Goal: Navigation & Orientation: Find specific page/section

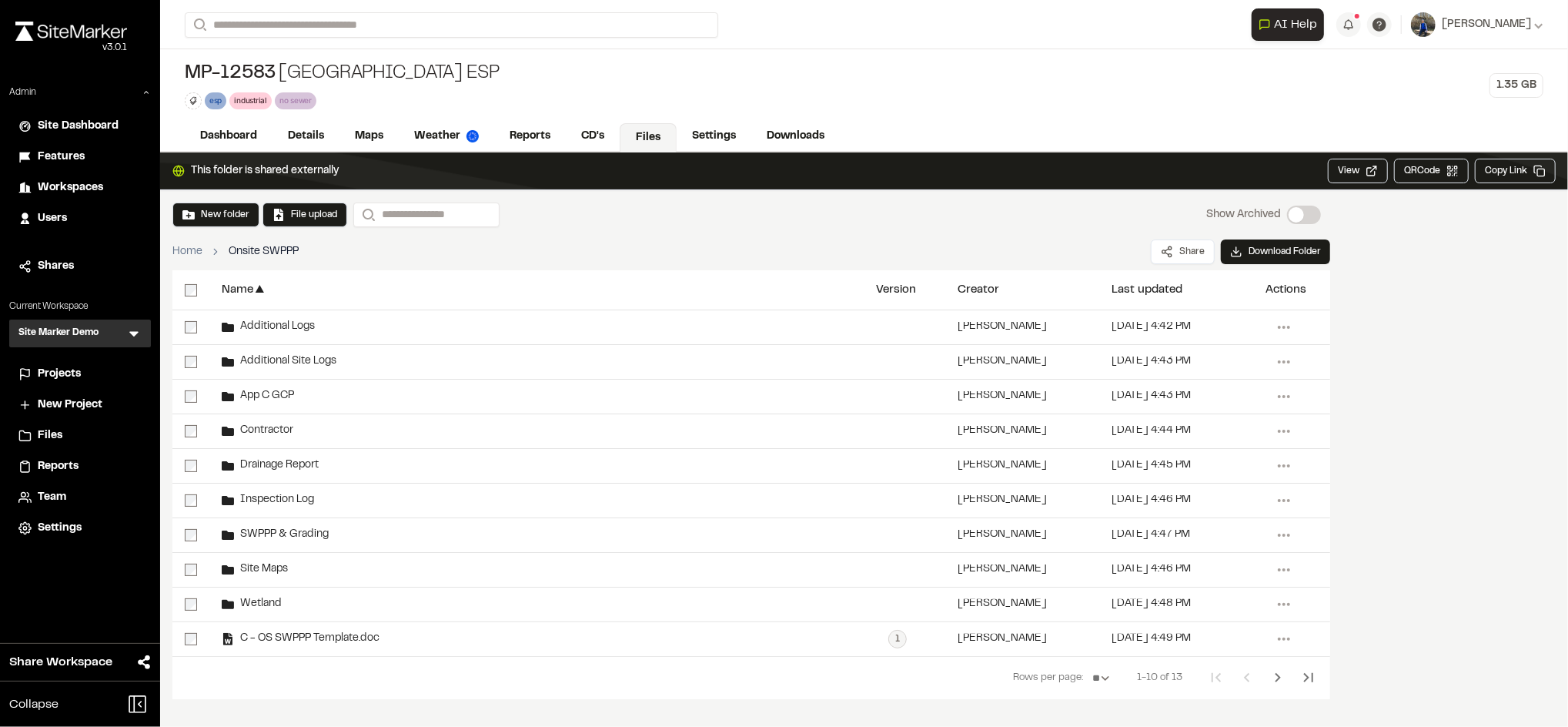
click at [88, 188] on span "Workspaces" at bounding box center [70, 187] width 66 height 17
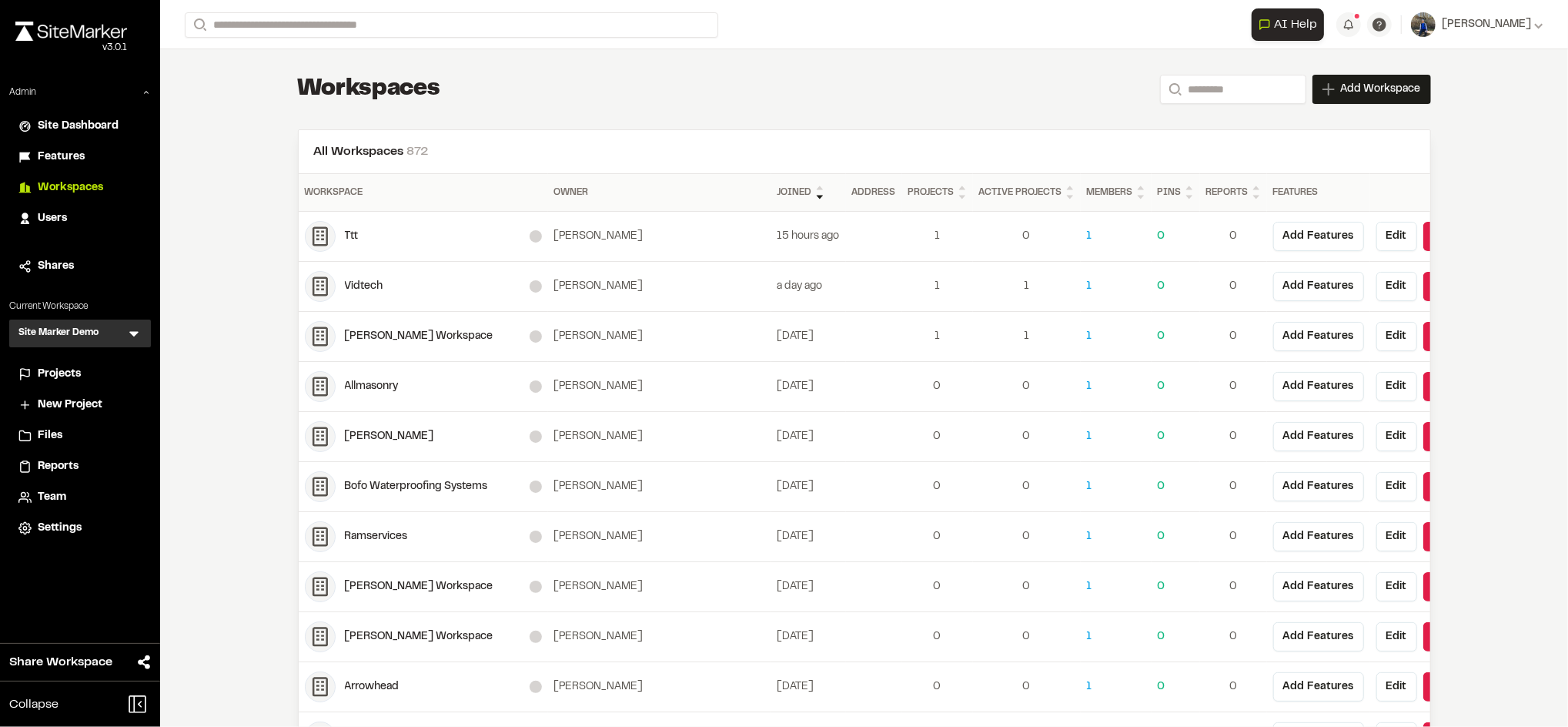
click at [64, 375] on span "Projects" at bounding box center [60, 374] width 43 height 17
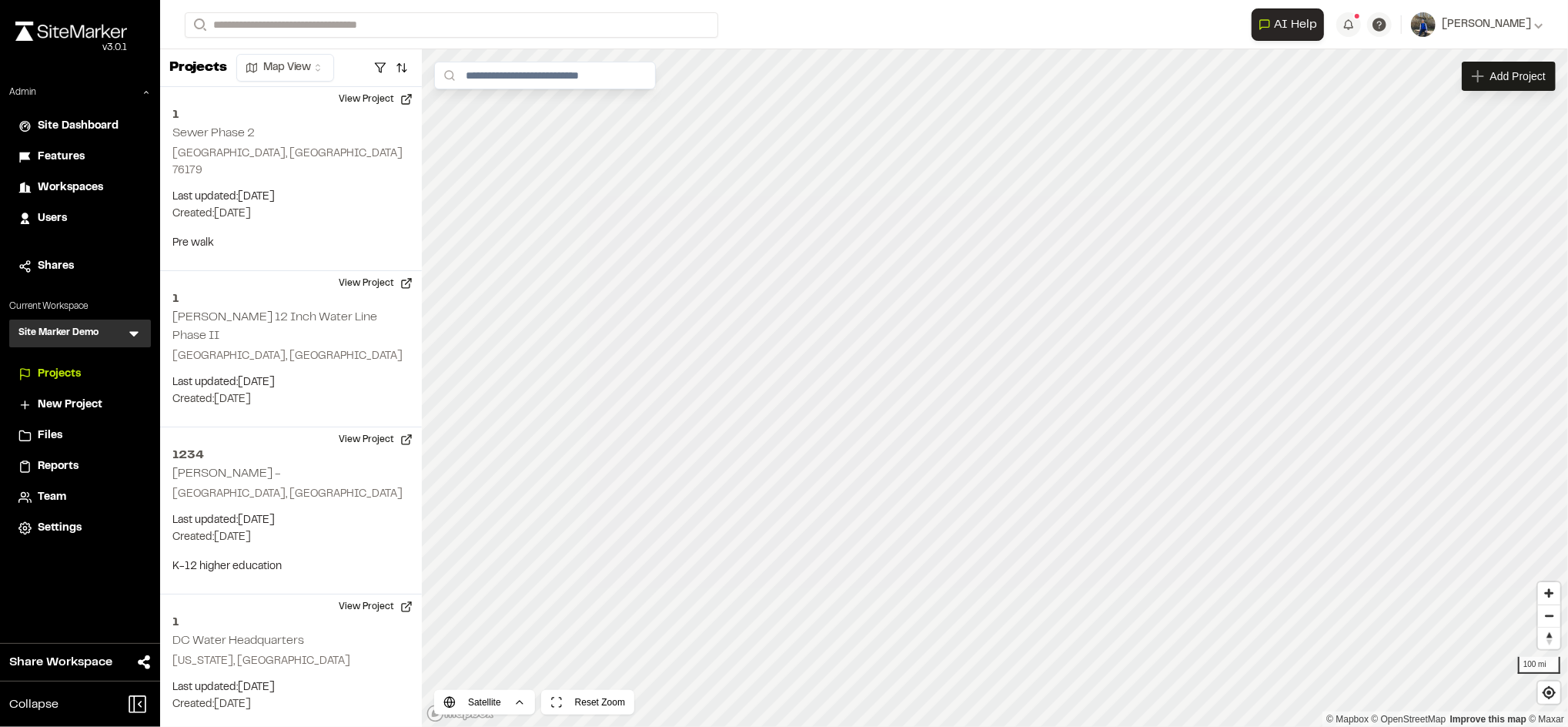
click at [131, 340] on icon at bounding box center [134, 334] width 16 height 16
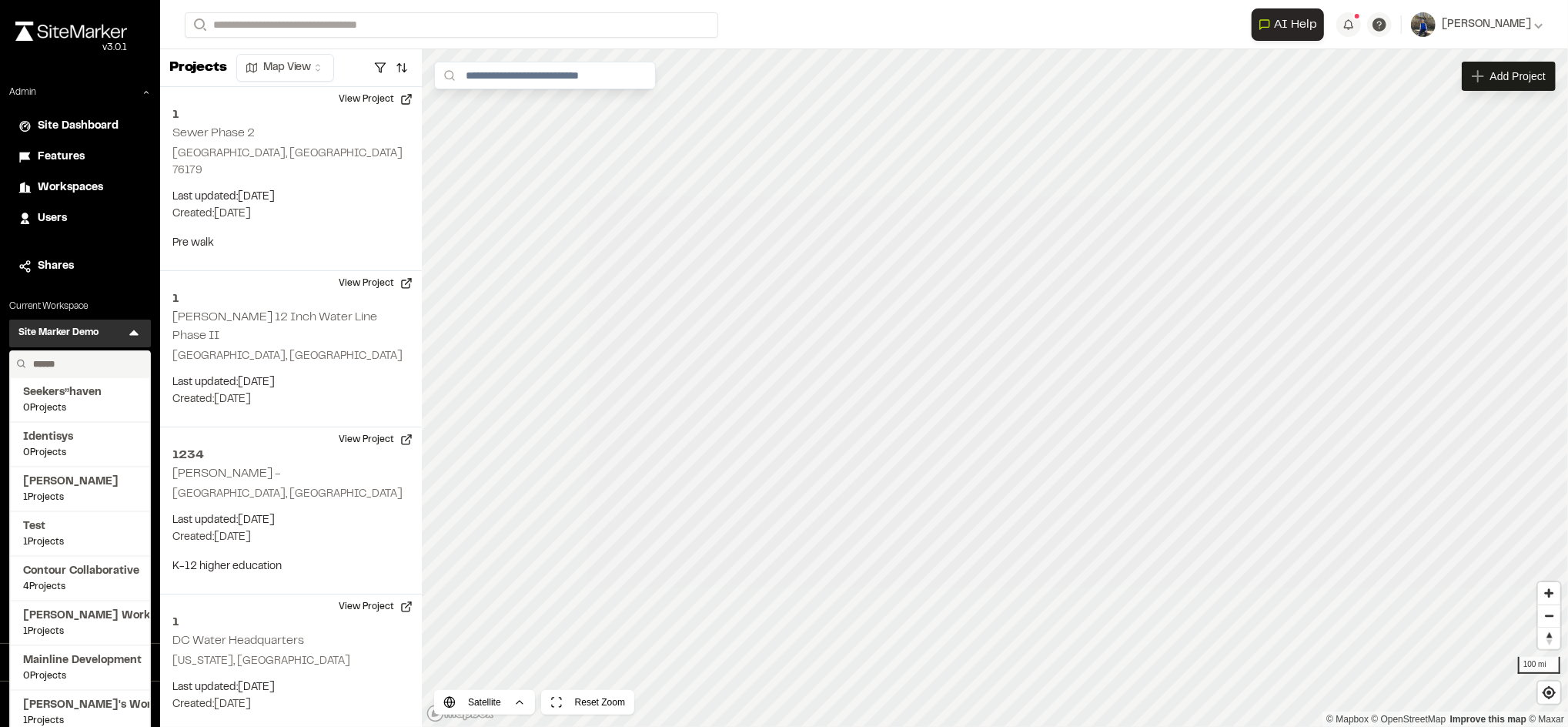
click at [90, 363] on input "text" at bounding box center [86, 364] width 117 height 26
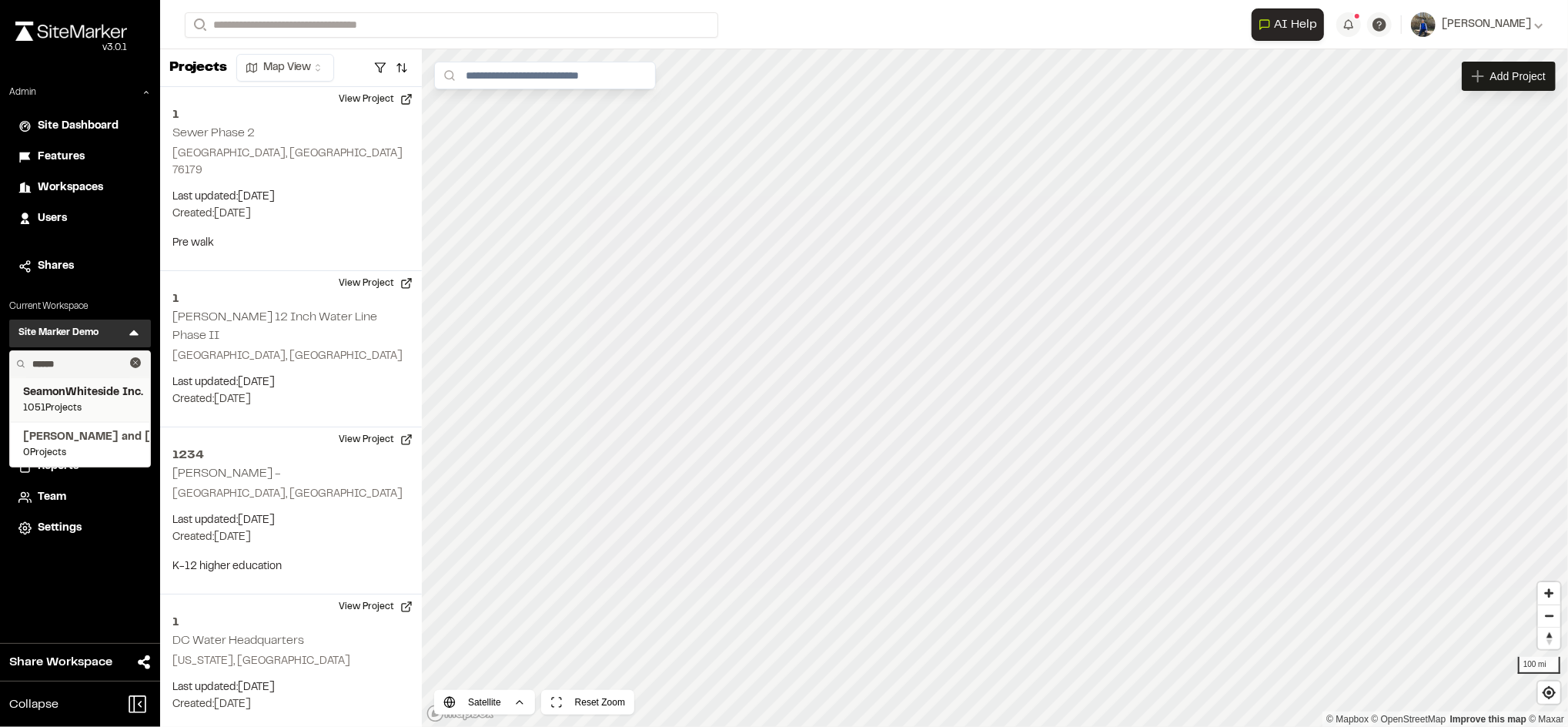
type input "******"
click at [83, 401] on span "1051 Projects" at bounding box center [80, 408] width 113 height 14
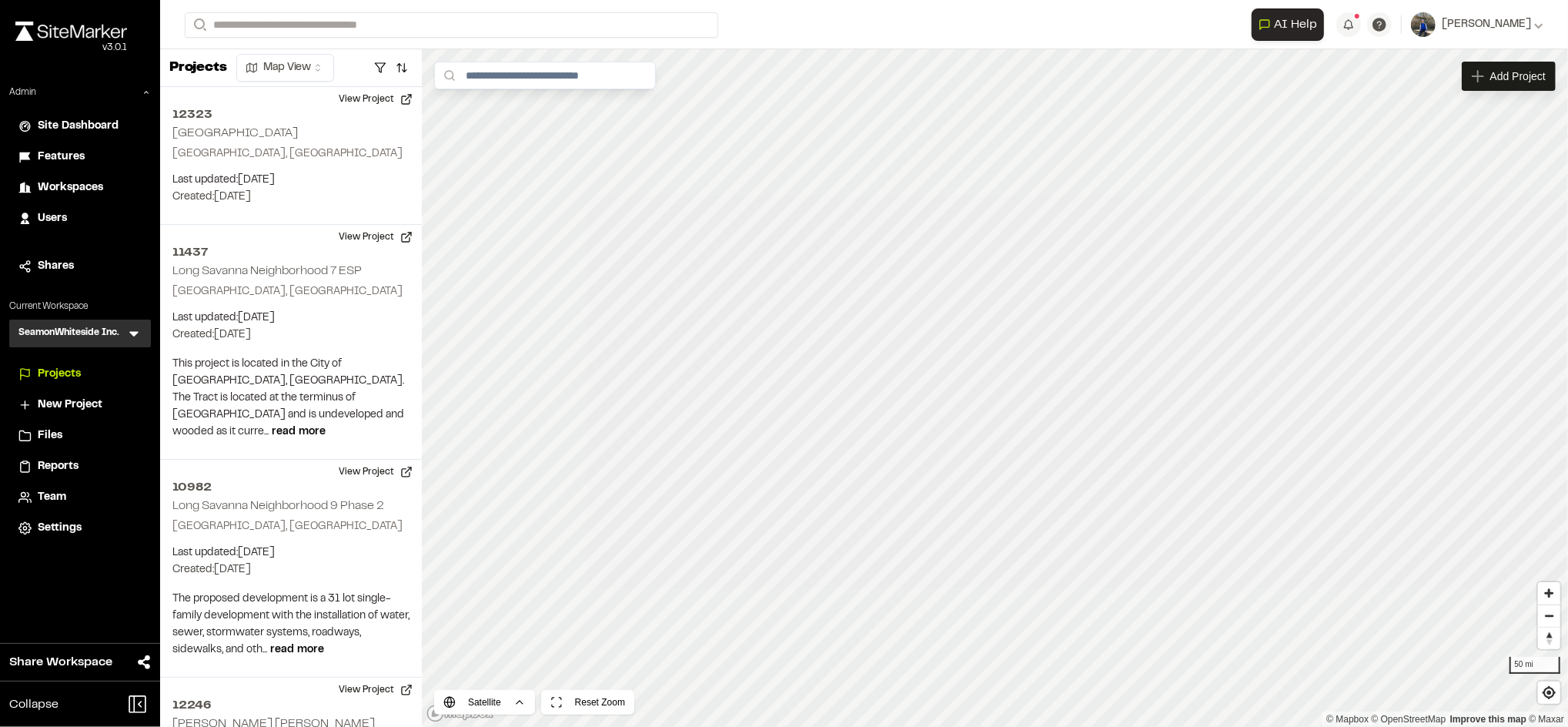
click at [439, 40] on div "**********" at bounding box center [864, 24] width 1359 height 49
click at [60, 466] on span "Reports" at bounding box center [59, 466] width 41 height 17
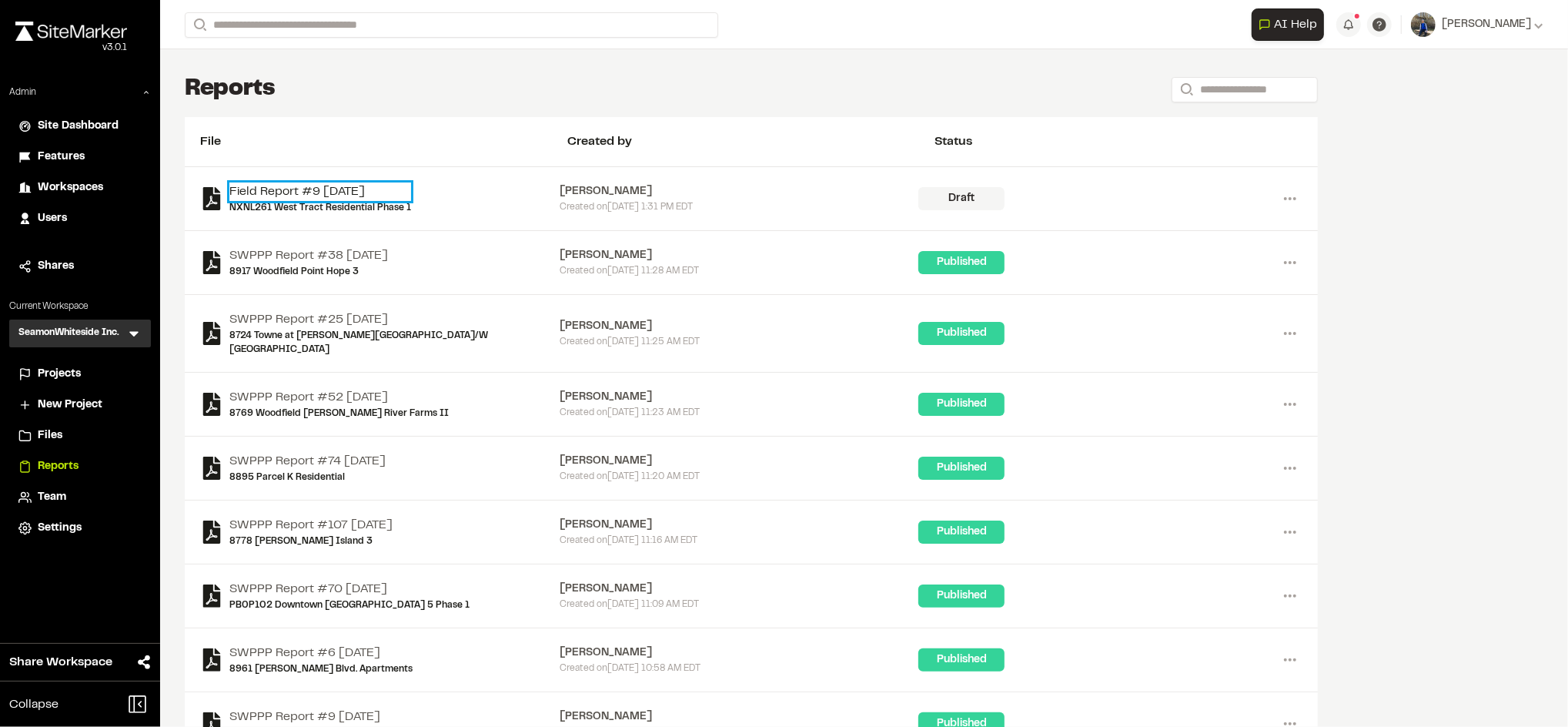
click at [370, 187] on link "Field Report #9 [DATE]" at bounding box center [320, 191] width 182 height 19
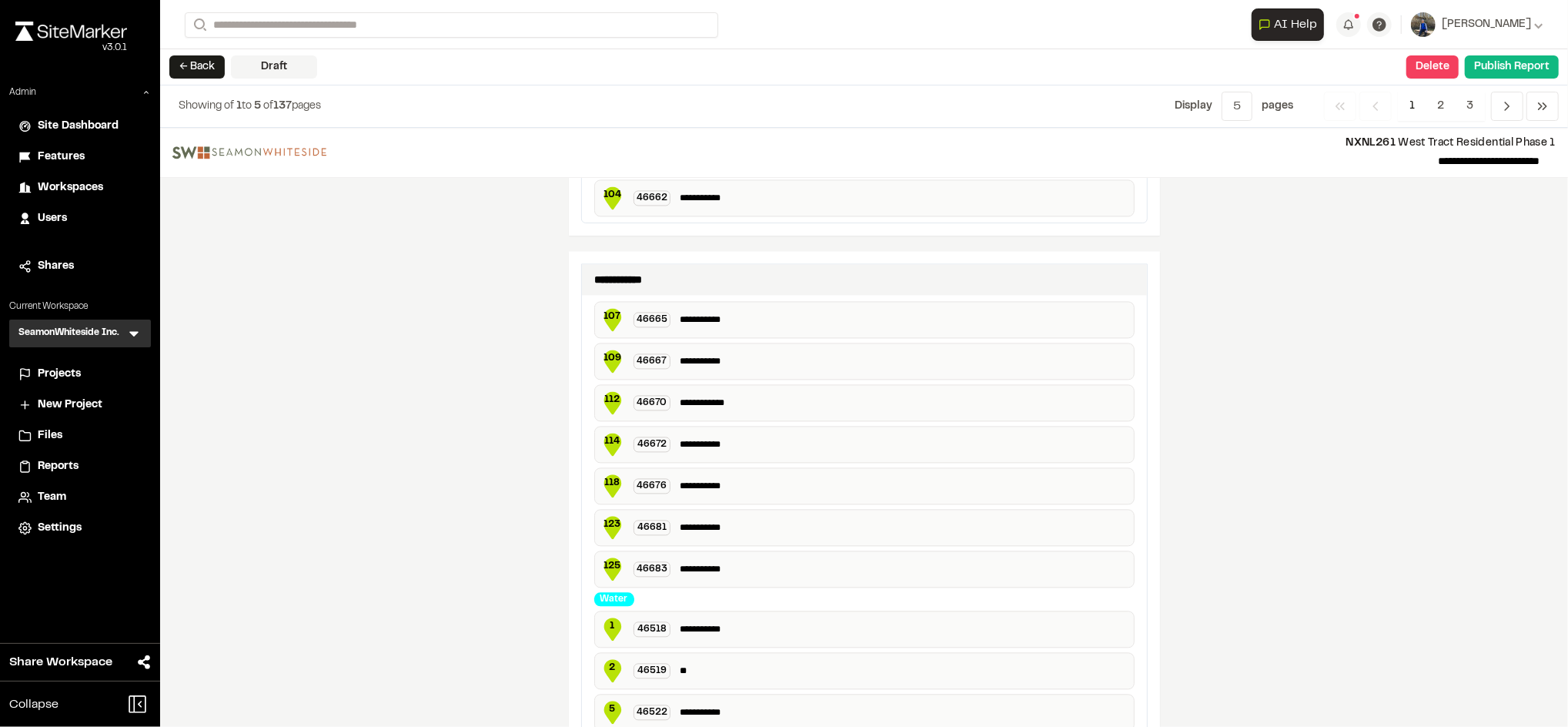
scroll to position [2814, 0]
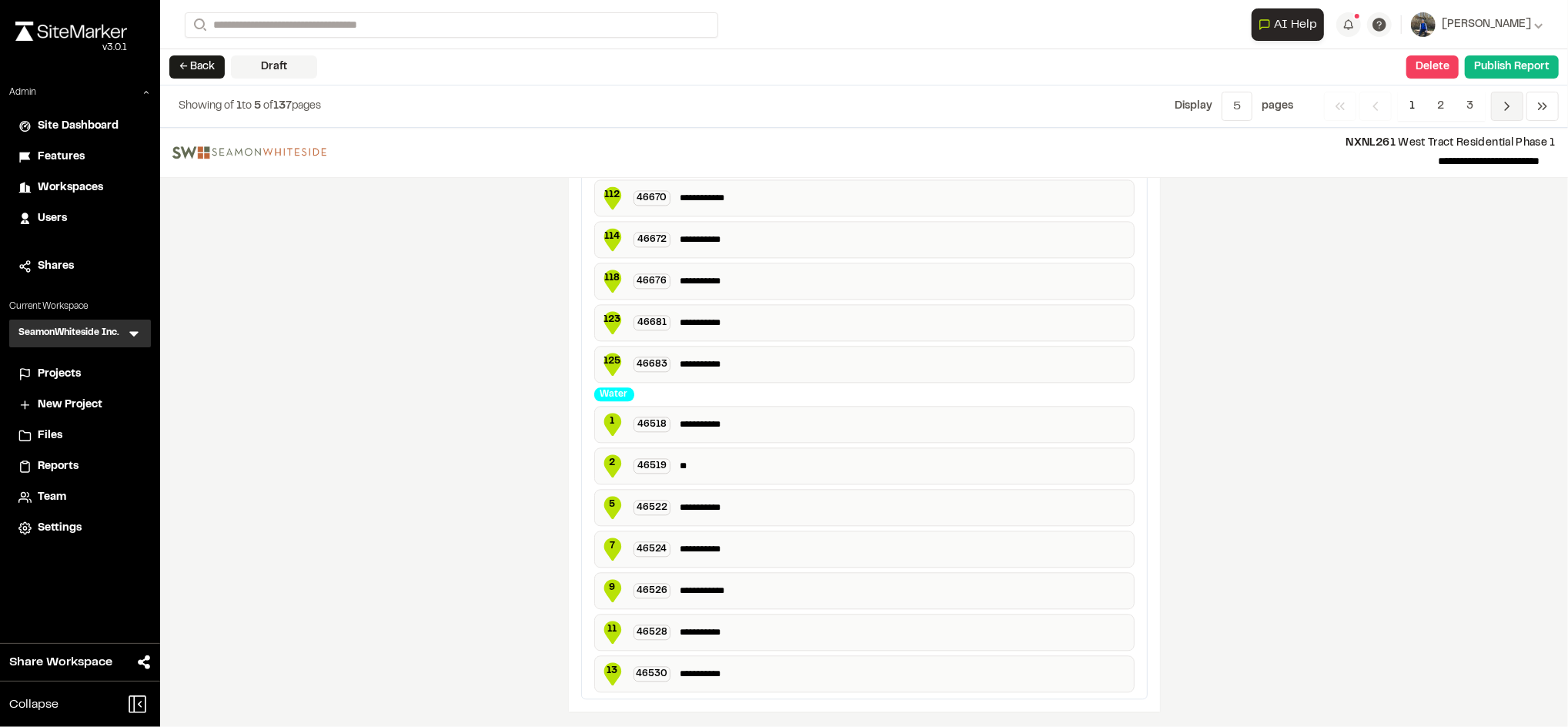
click at [1504, 114] on span "Previous" at bounding box center [1506, 107] width 32 height 29
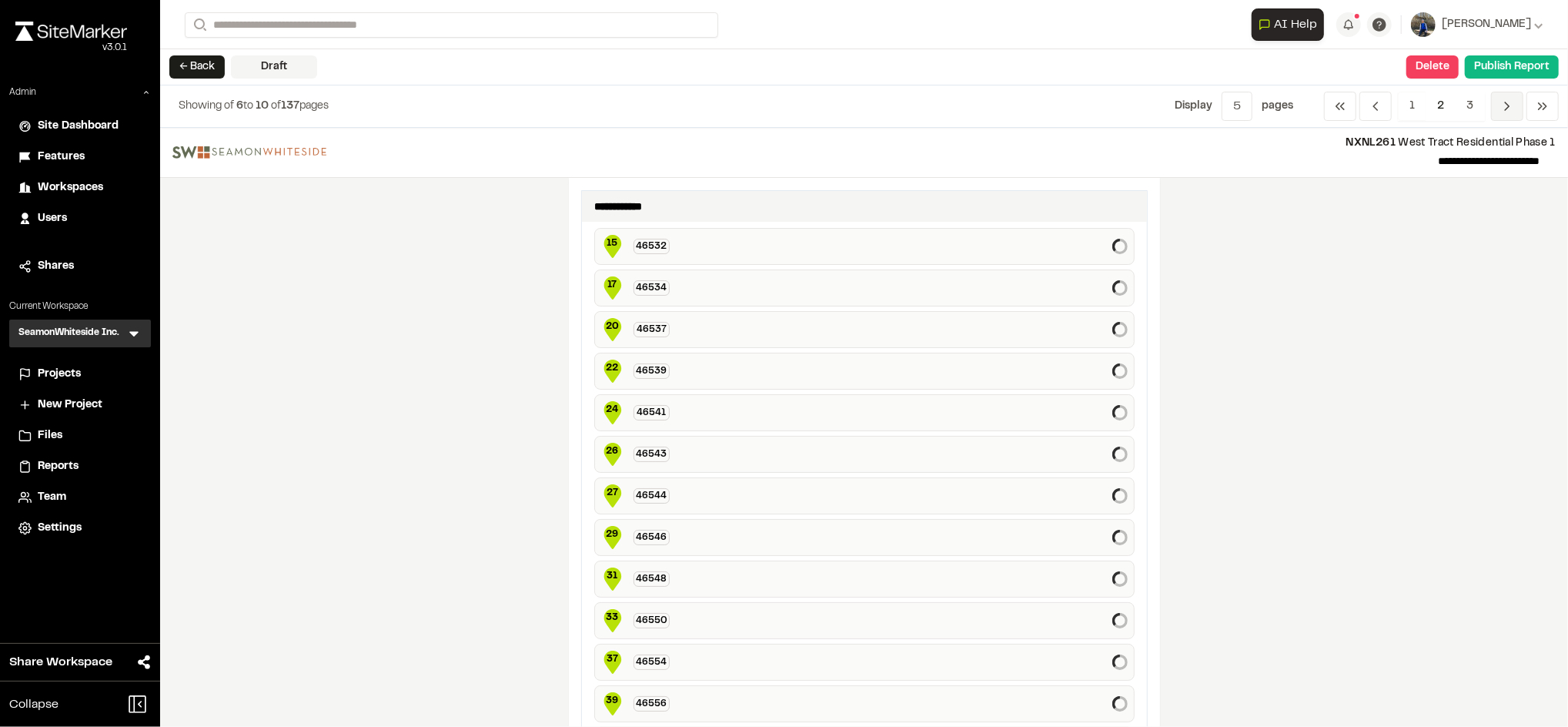
click at [1504, 114] on span "Previous" at bounding box center [1506, 107] width 32 height 29
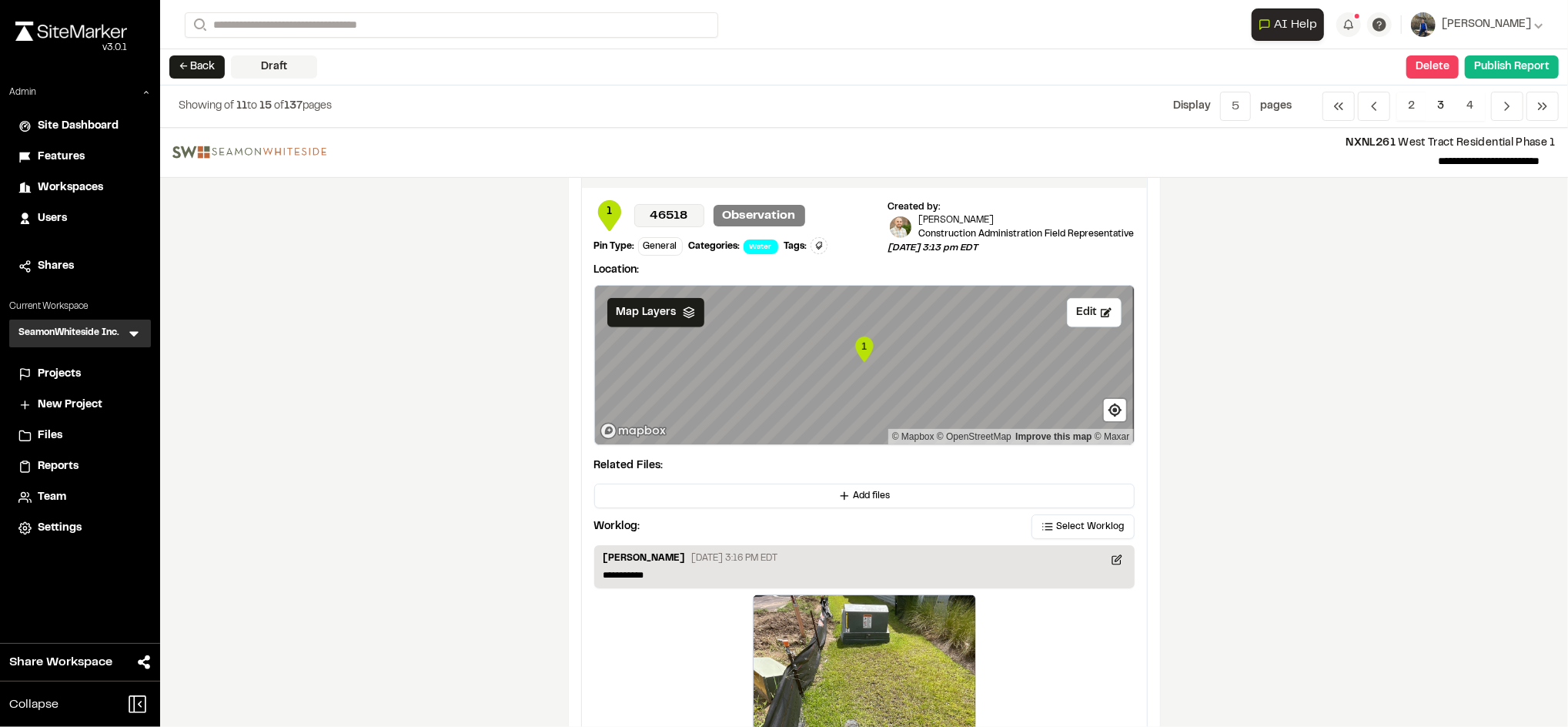
scroll to position [768, 0]
click at [43, 465] on span "Reports" at bounding box center [59, 466] width 41 height 17
